Goal: Contribute content

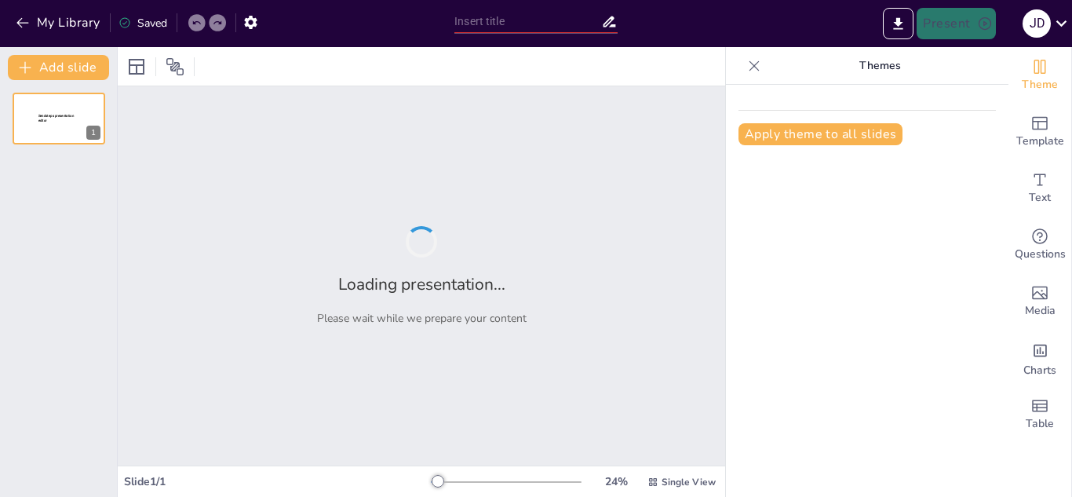
type input "RIO ATRATO COMO SUJETO DE DERECHOS - LA SANGRE DEL CHOCÓ"
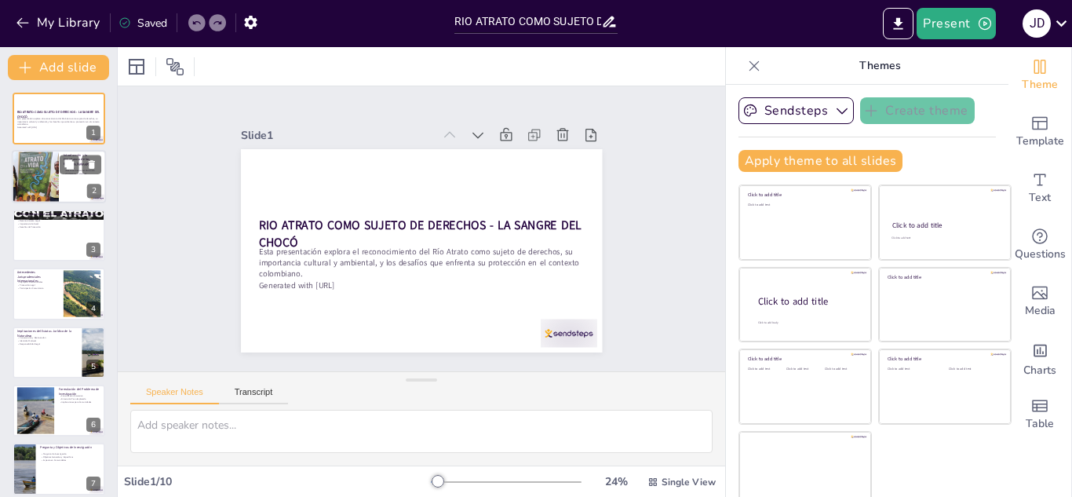
click at [42, 180] on div at bounding box center [35, 177] width 71 height 53
type textarea "La importancia de los recursos naturales radica en su papel fundamental en la v…"
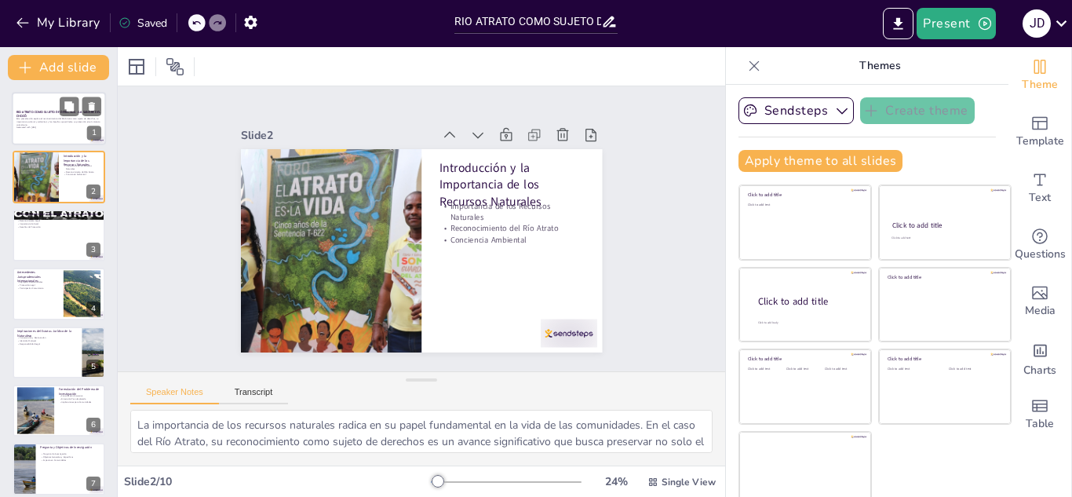
click at [52, 137] on div at bounding box center [59, 118] width 94 height 53
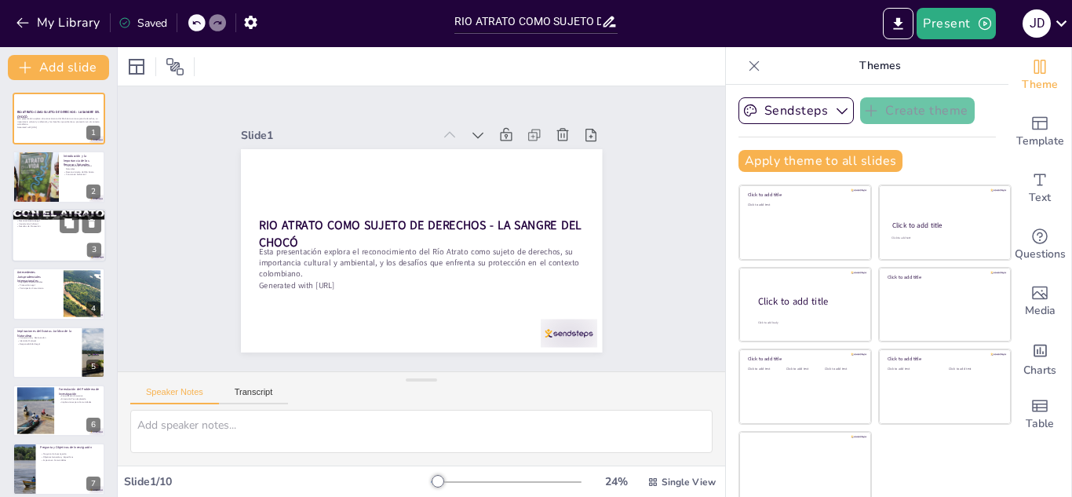
click at [56, 252] on div at bounding box center [59, 235] width 94 height 53
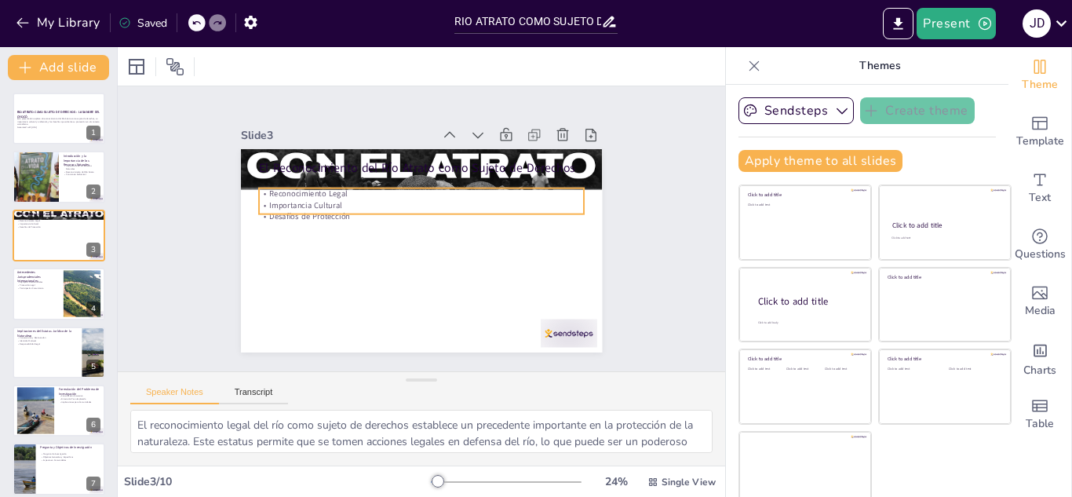
click at [283, 215] on p "Desafíos de Protección" at bounding box center [422, 216] width 325 height 45
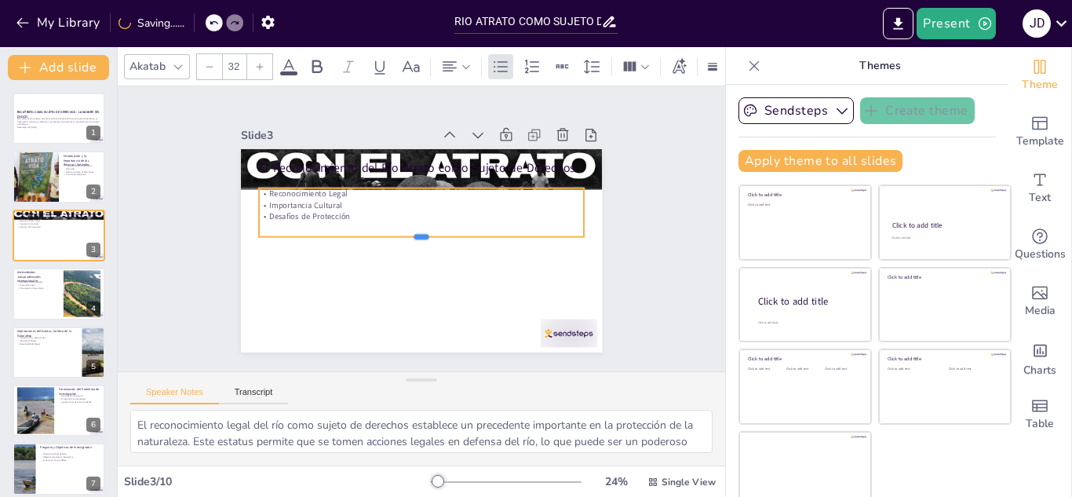
drag, startPoint x: 294, startPoint y: 208, endPoint x: 300, endPoint y: 231, distance: 24.2
click at [298, 236] on div at bounding box center [421, 242] width 325 height 13
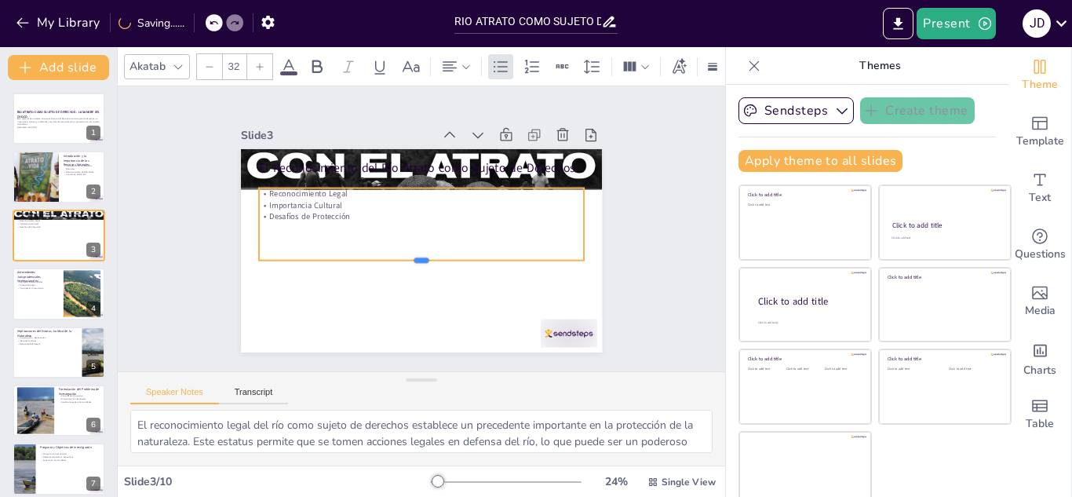
click at [311, 259] on div at bounding box center [417, 266] width 325 height 46
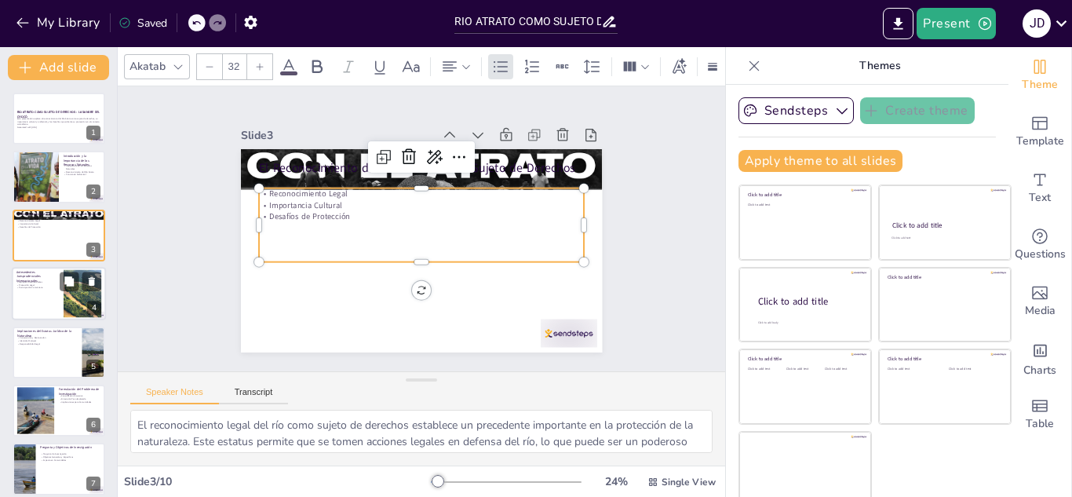
click at [41, 297] on div at bounding box center [59, 293] width 94 height 53
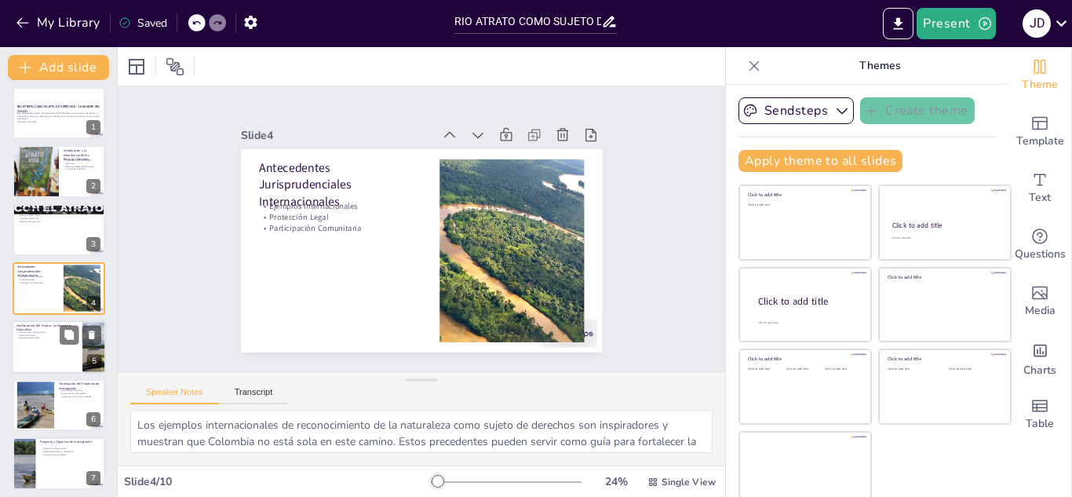
click at [34, 341] on div at bounding box center [59, 346] width 94 height 53
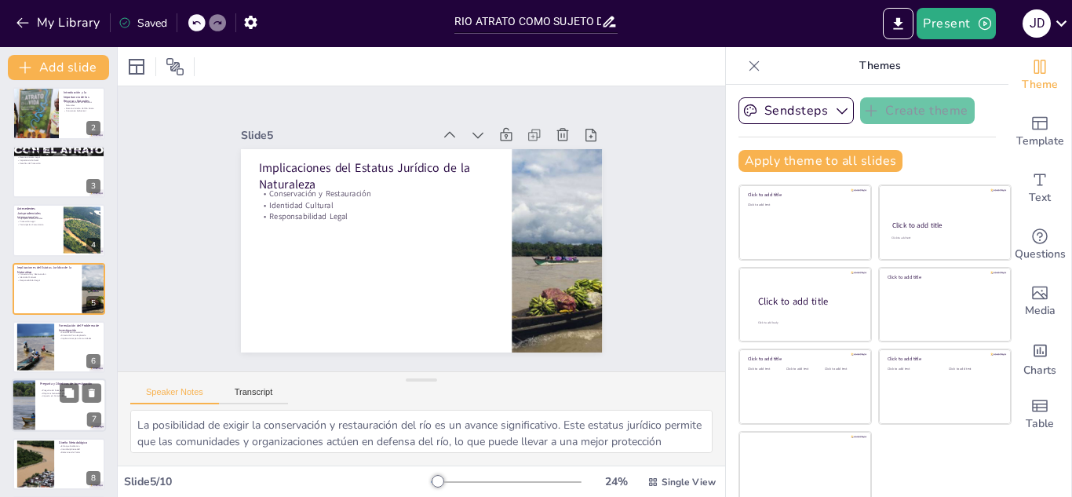
click at [35, 394] on div at bounding box center [24, 405] width 80 height 53
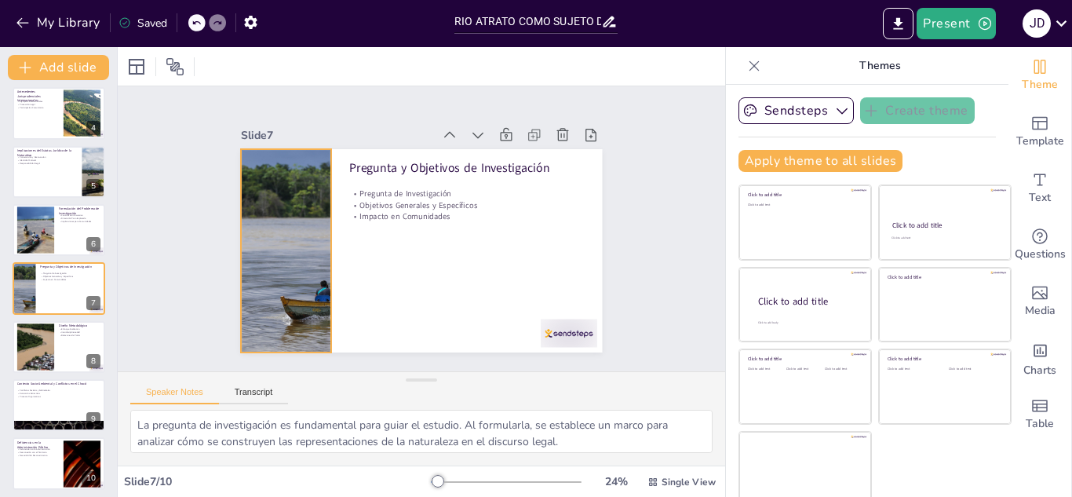
scroll to position [9, 0]
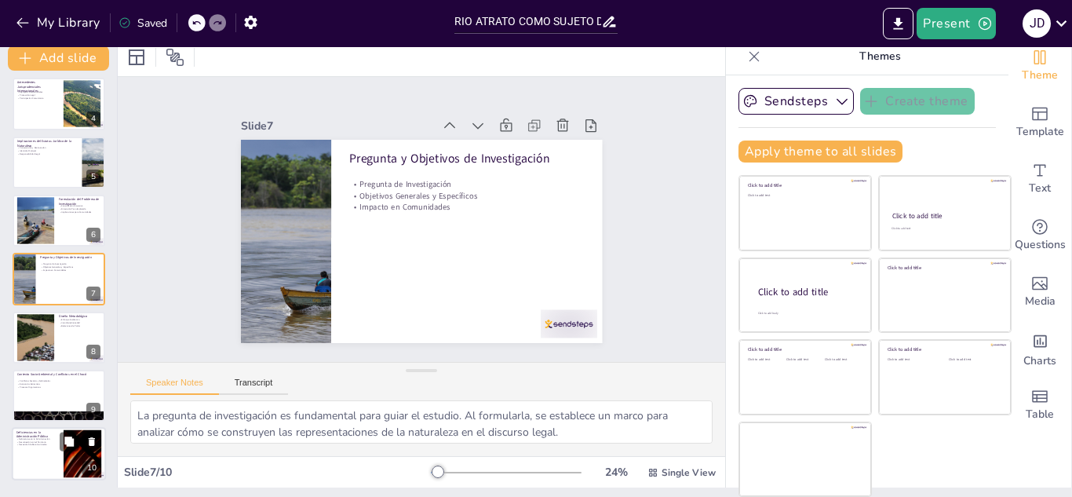
click at [29, 438] on p "Deficiencias en la Administración" at bounding box center [37, 439] width 42 height 3
type textarea "Las deficiencias en la administración pública son un obstáculo significativo pa…"
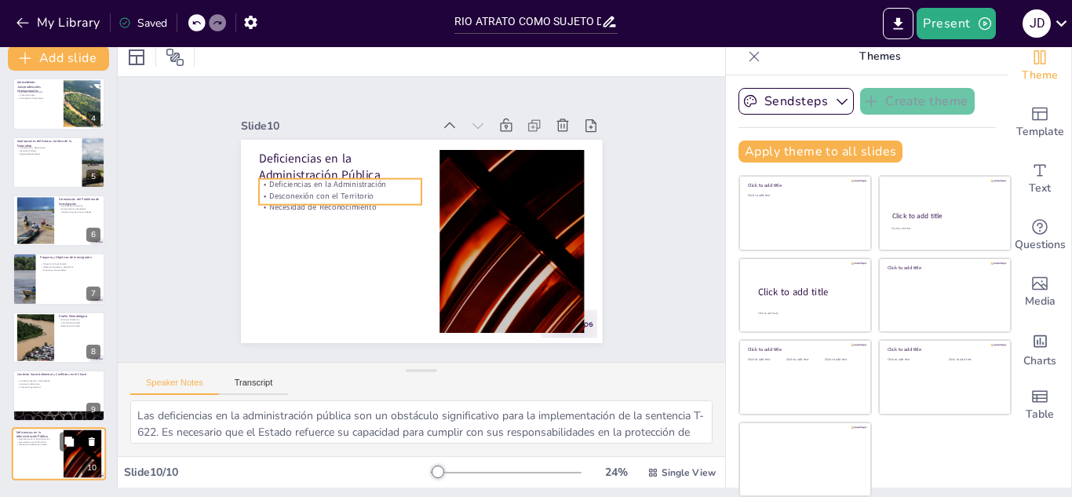
scroll to position [186, 0]
